Goal: Navigation & Orientation: Understand site structure

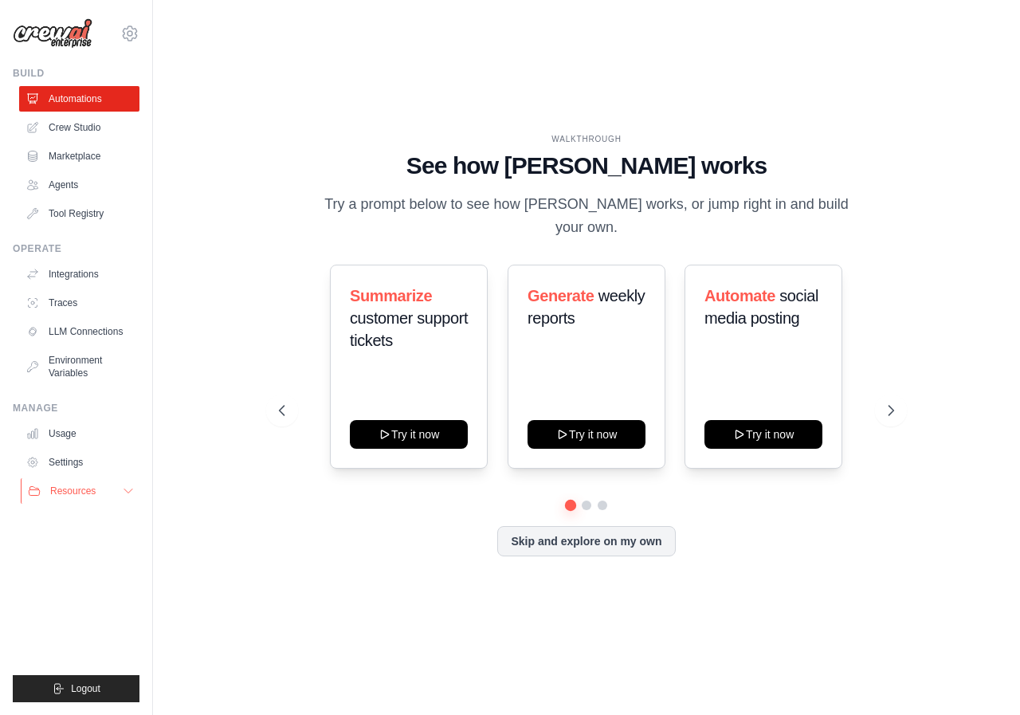
click at [123, 494] on icon at bounding box center [128, 491] width 13 height 13
click at [68, 428] on link "Usage" at bounding box center [81, 434] width 120 height 26
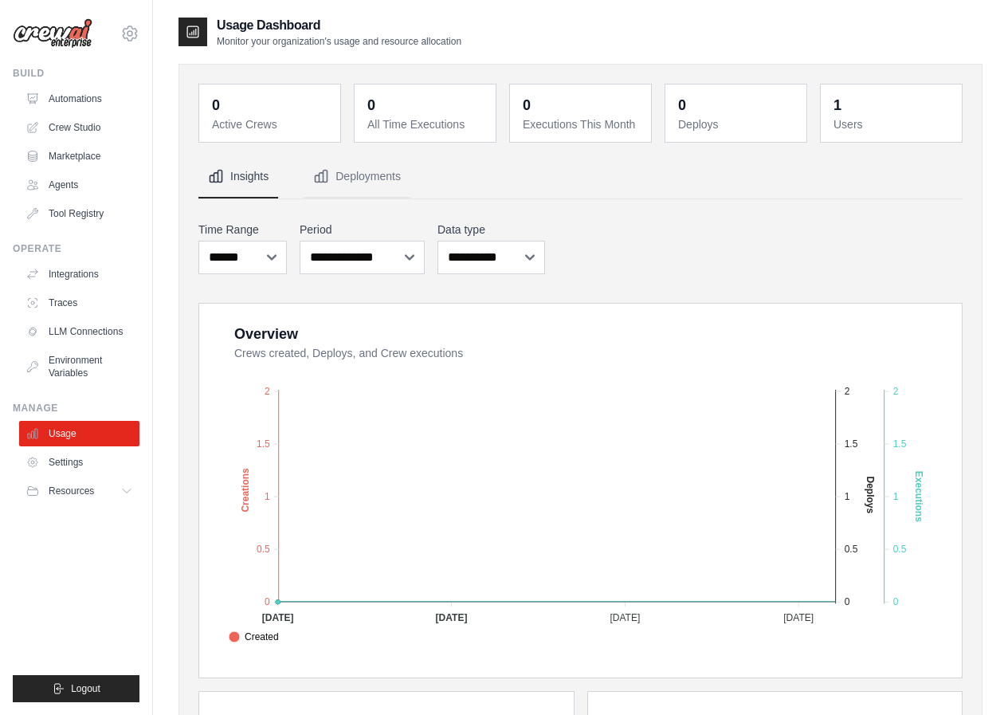
click at [845, 108] on dd "1" at bounding box center [893, 105] width 119 height 22
click at [259, 186] on button "Insights" at bounding box center [238, 176] width 80 height 43
click at [352, 170] on button "Deployments" at bounding box center [357, 176] width 107 height 43
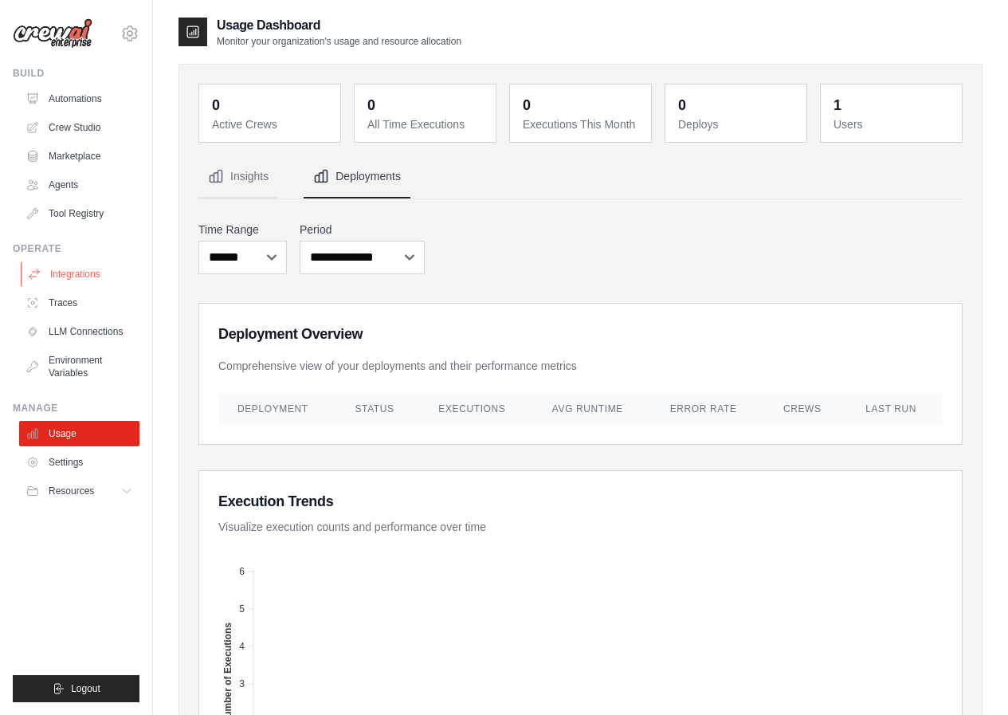
click at [88, 277] on link "Integrations" at bounding box center [81, 274] width 120 height 26
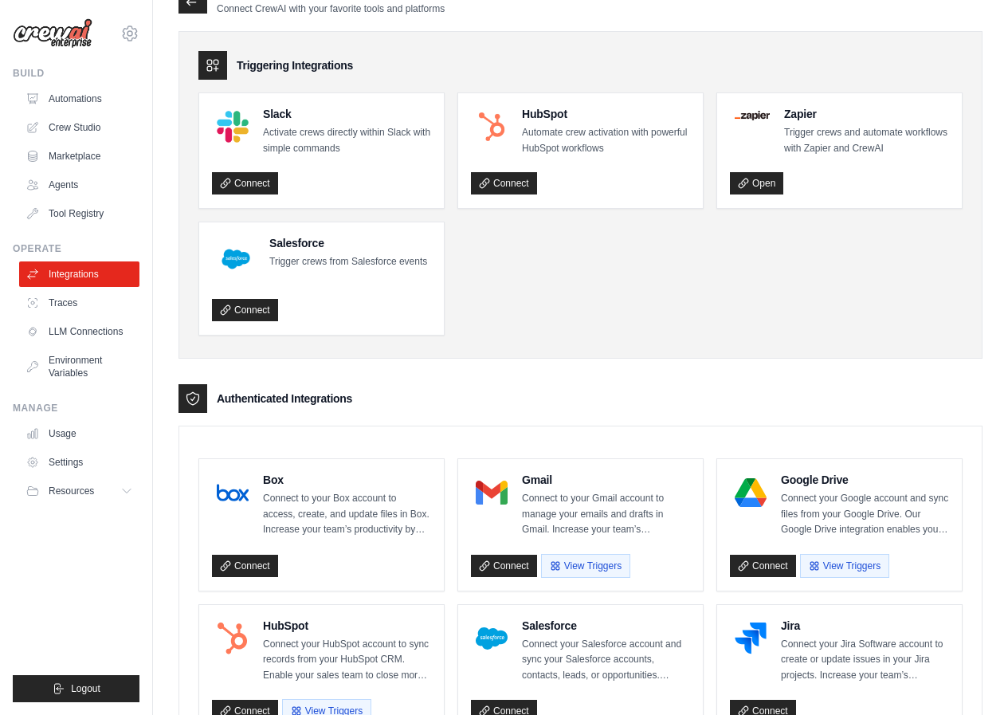
scroll to position [22, 0]
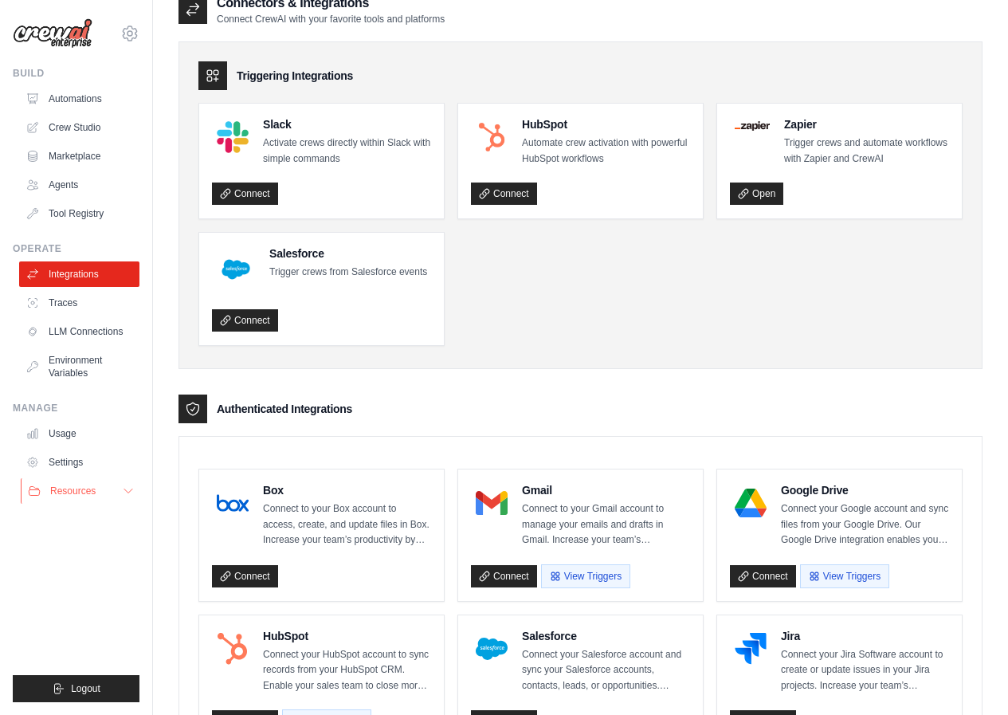
click at [122, 493] on icon at bounding box center [128, 491] width 13 height 13
click at [81, 94] on link "Automations" at bounding box center [81, 99] width 120 height 26
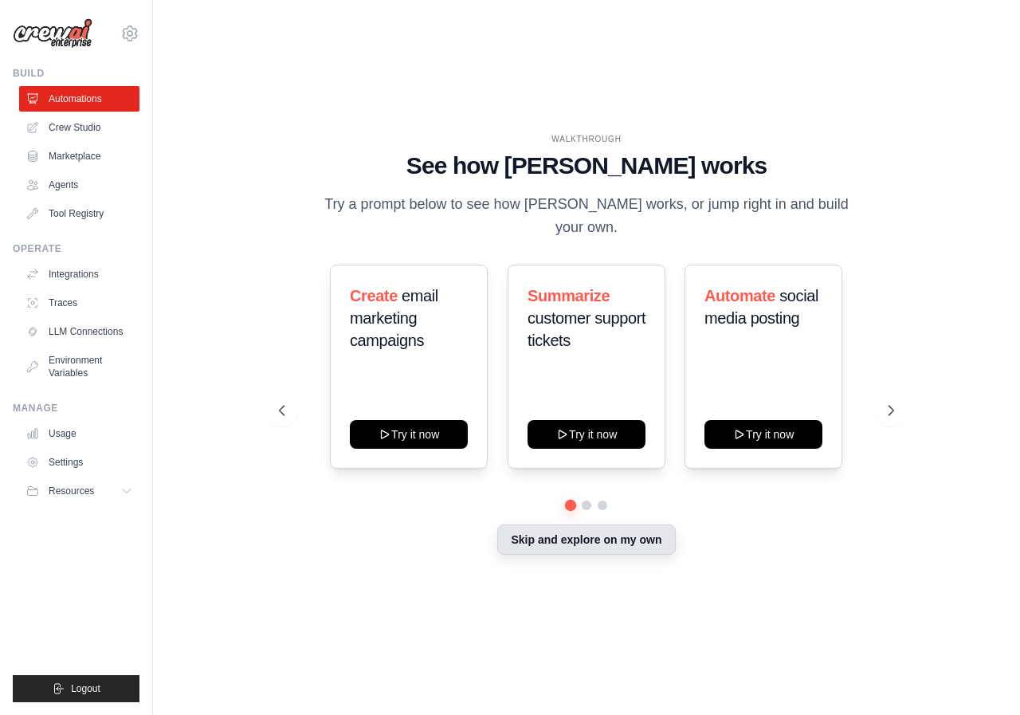
click at [619, 530] on button "Skip and explore on my own" at bounding box center [586, 540] width 178 height 30
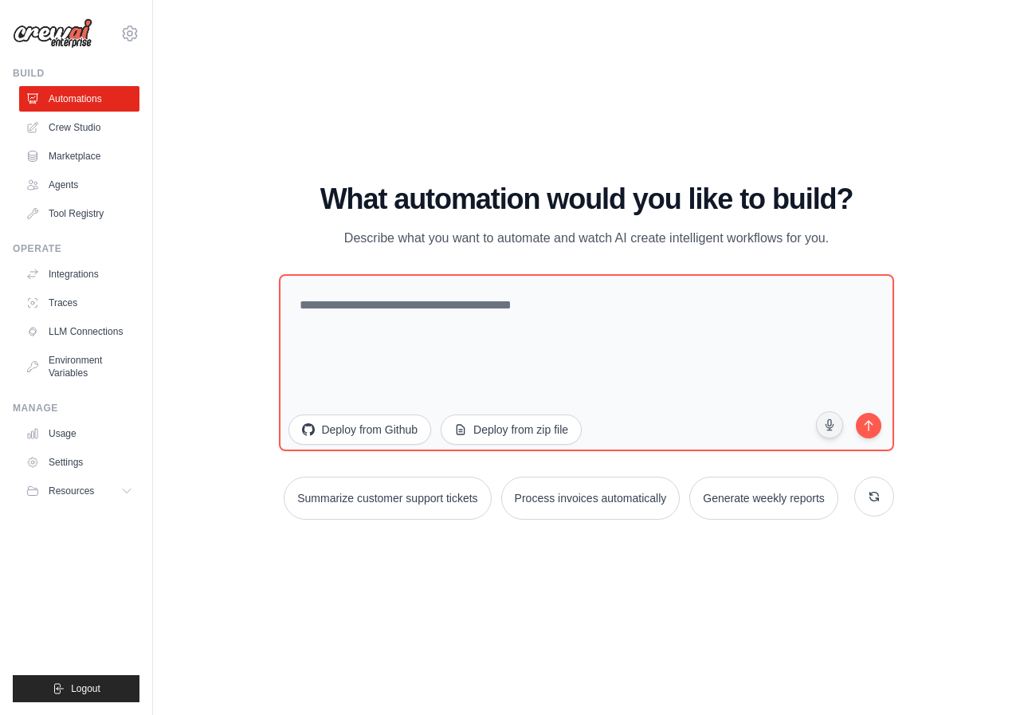
click at [187, 476] on div "WALKTHROUGH See how [PERSON_NAME] works Try a prompt below to see how [PERSON_N…" at bounding box center [587, 357] width 816 height 683
